Goal: Information Seeking & Learning: Learn about a topic

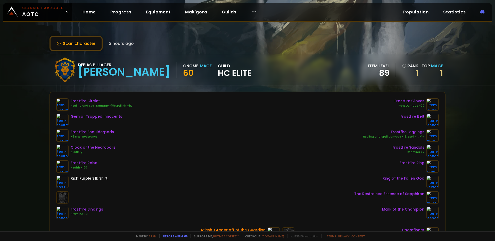
drag, startPoint x: 38, startPoint y: 108, endPoint x: 38, endPoint y: 103, distance: 4.4
click at [38, 108] on div "Scan character 3 hours ago Defias Pillager [PERSON_NAME] Gnome Mage 60 guild HC…" at bounding box center [247, 115] width 495 height 231
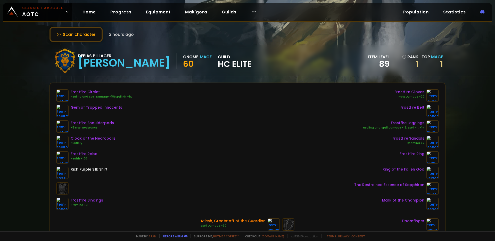
scroll to position [4, 0]
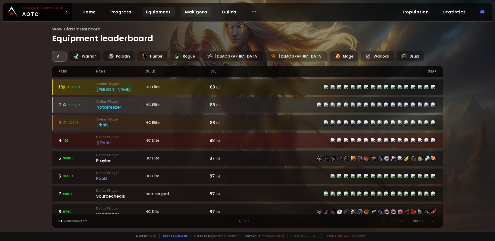
click at [187, 12] on link "Mak'gora" at bounding box center [196, 12] width 30 height 11
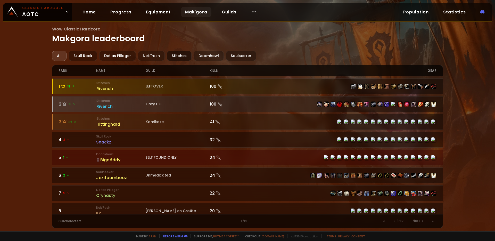
click at [180, 55] on div "Stitches" at bounding box center [179, 56] width 25 height 10
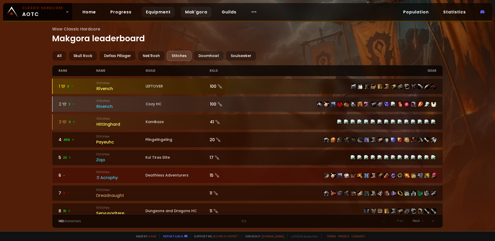
click at [164, 14] on link "Equipment" at bounding box center [158, 12] width 33 height 11
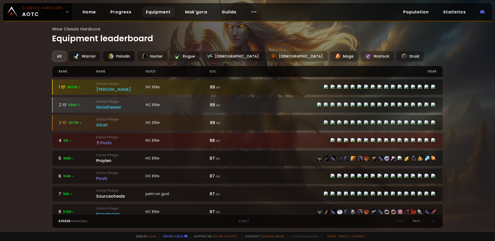
click at [115, 60] on div "Paladin" at bounding box center [119, 56] width 32 height 11
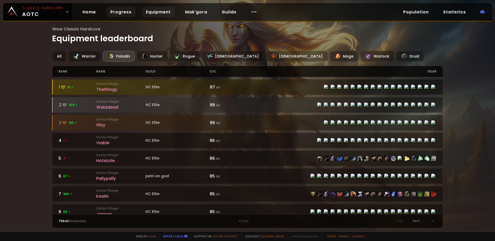
click at [119, 15] on link "Progress" at bounding box center [120, 12] width 29 height 11
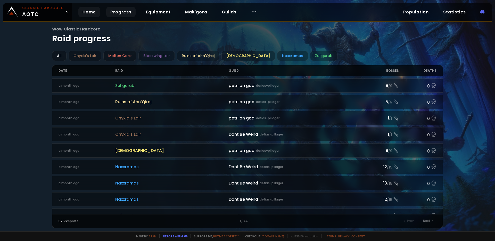
click at [90, 12] on link "Home" at bounding box center [89, 12] width 22 height 11
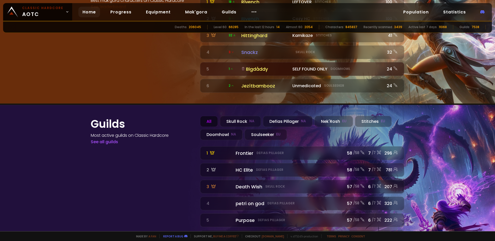
scroll to position [572, 0]
